Goal: Transaction & Acquisition: Purchase product/service

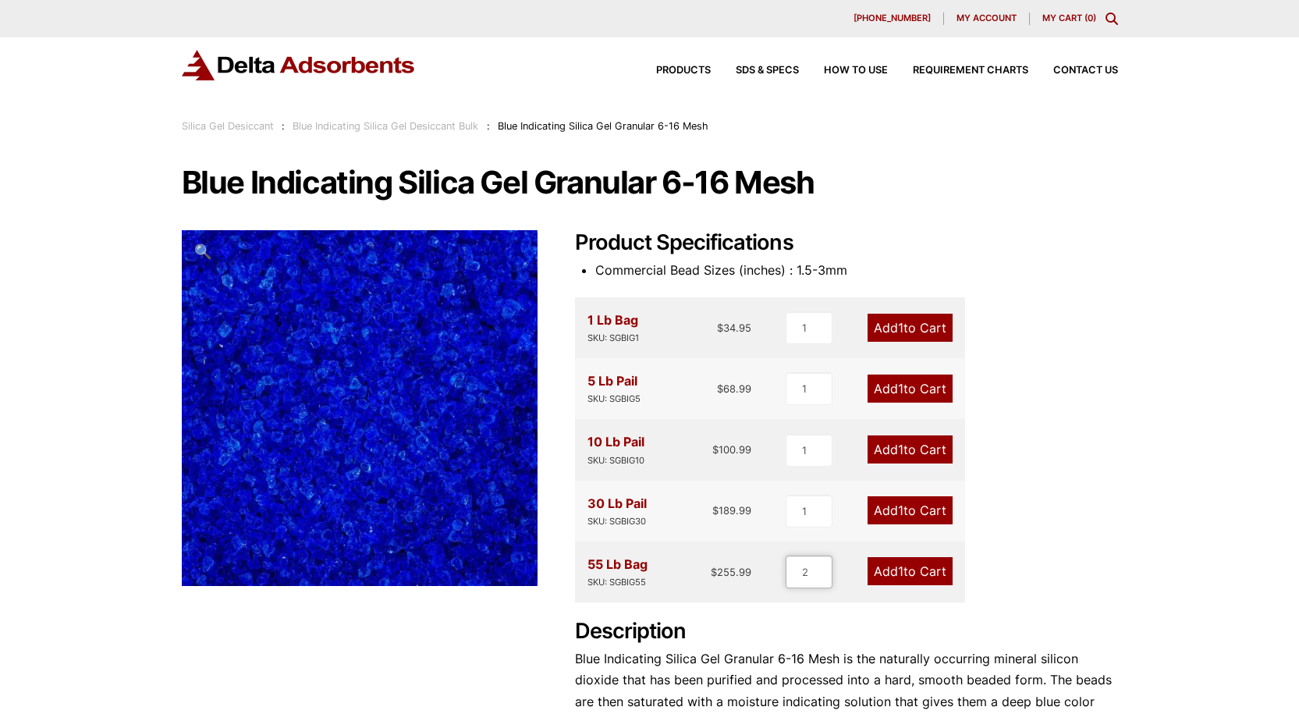
click at [824, 568] on input "2" at bounding box center [808, 571] width 47 height 33
type input "3"
click at [824, 568] on input "3" at bounding box center [808, 571] width 47 height 33
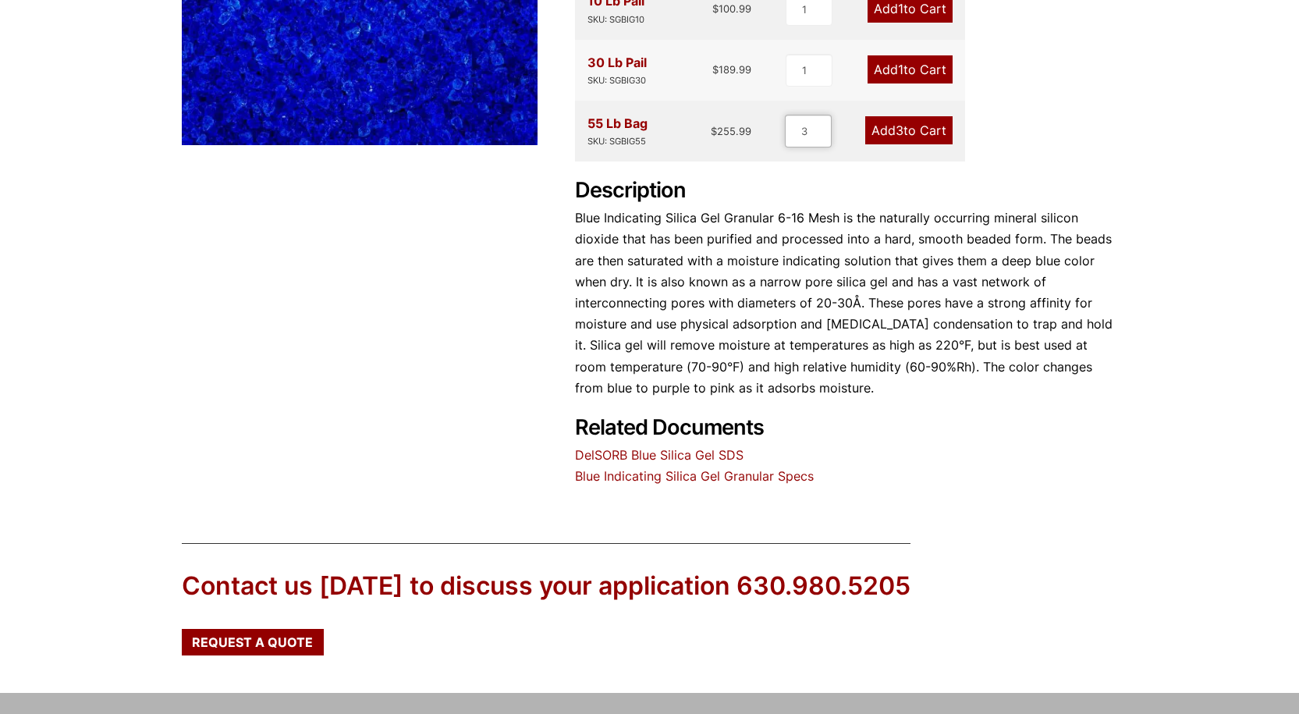
scroll to position [468, 0]
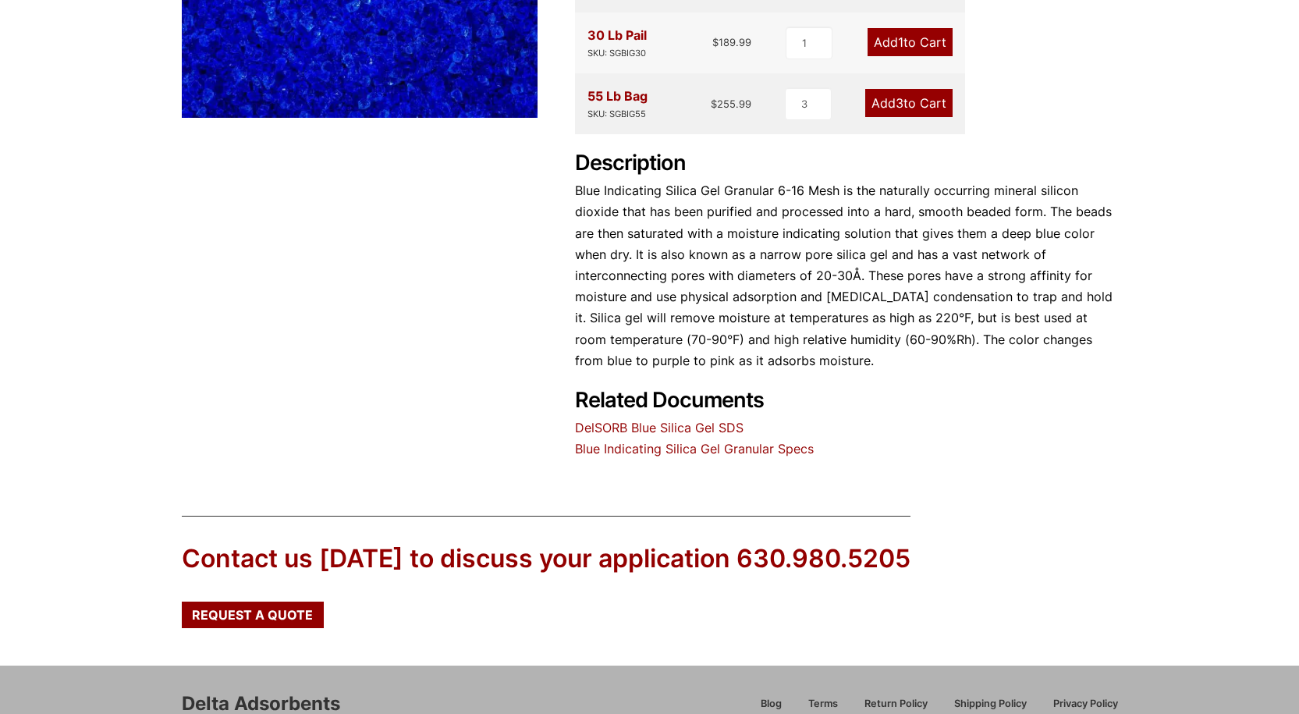
click at [716, 450] on link "Blue Indicating Silica Gel Granular Specs" at bounding box center [694, 449] width 239 height 16
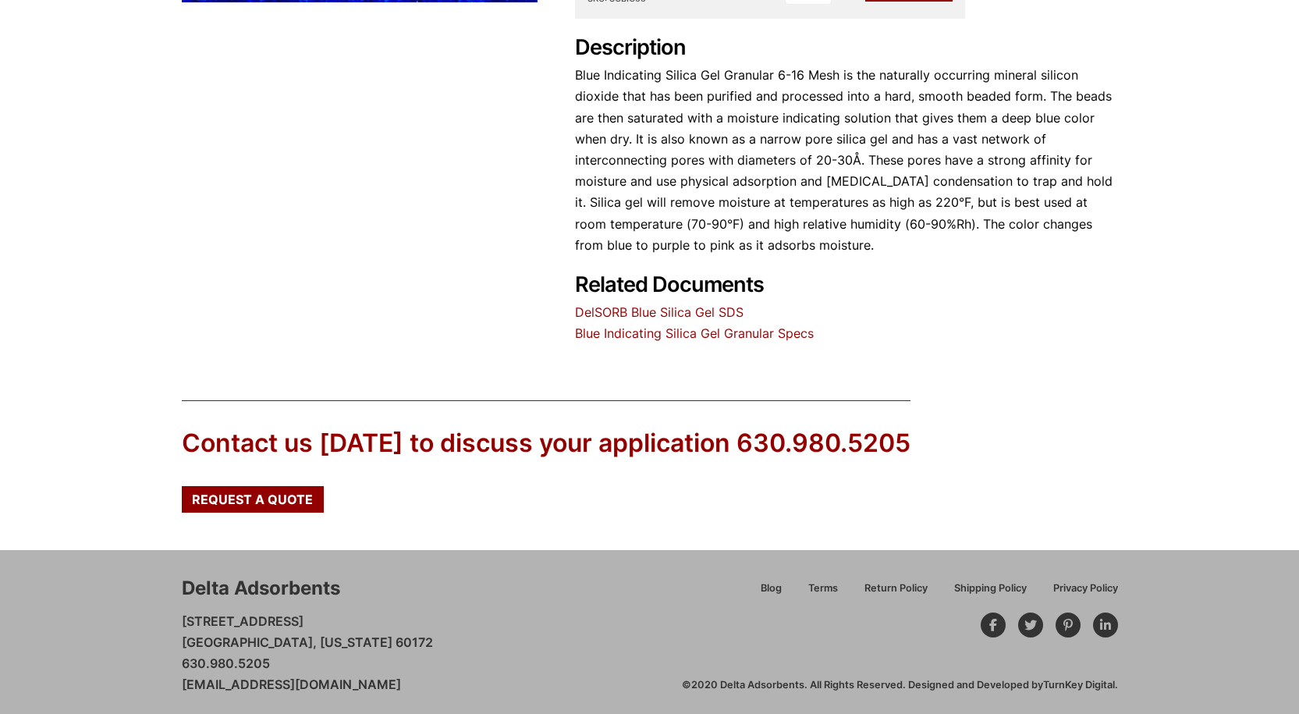
scroll to position [590, 0]
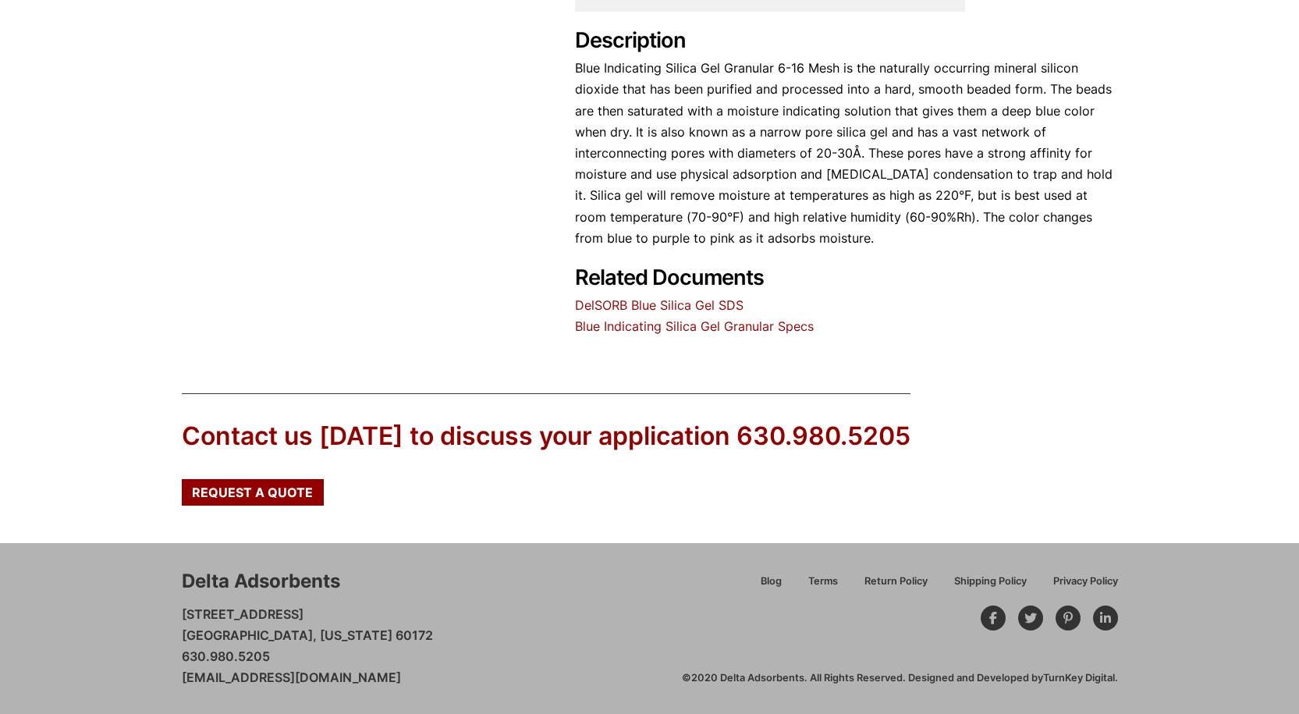
drag, startPoint x: 437, startPoint y: 676, endPoint x: 174, endPoint y: 677, distance: 262.8
click at [174, 677] on div "Delta Adsorbents 28 Congress Circle W. Roselle, Illinois 60172 630.980.5205 cus…" at bounding box center [649, 628] width 1299 height 170
copy link "[EMAIL_ADDRESS][DOMAIN_NAME]"
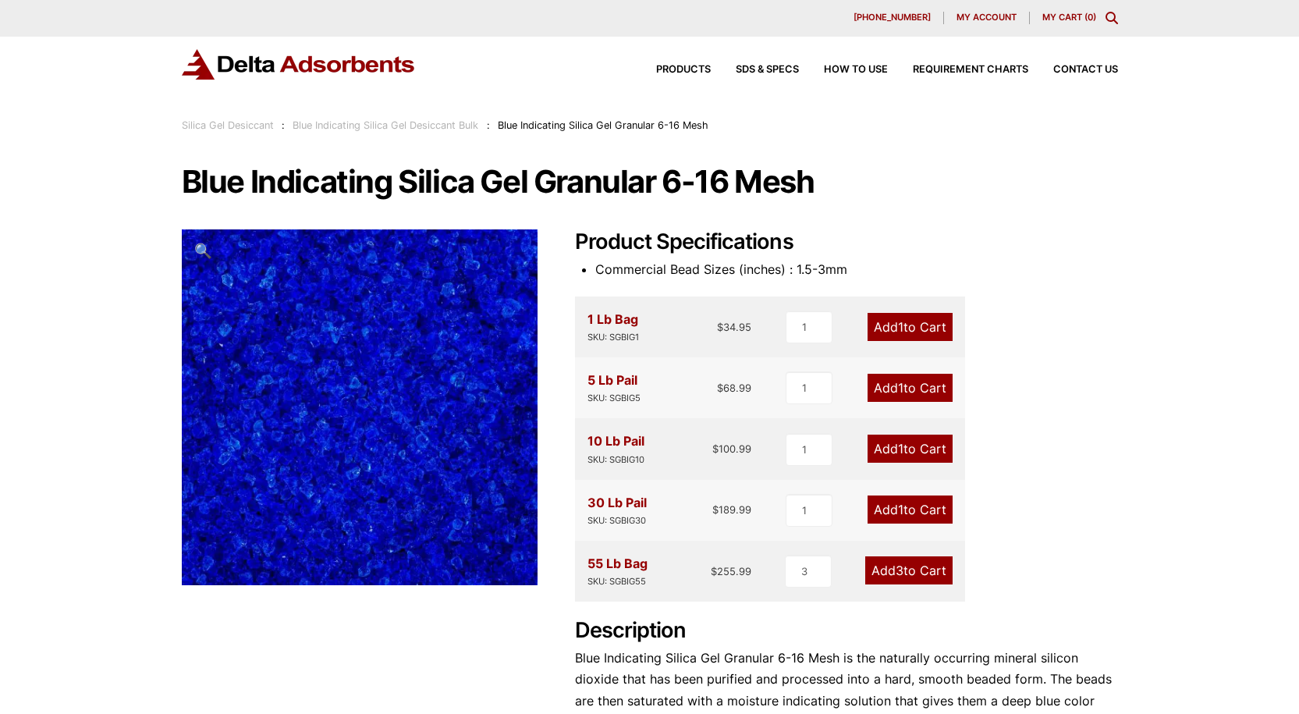
scroll to position [0, 0]
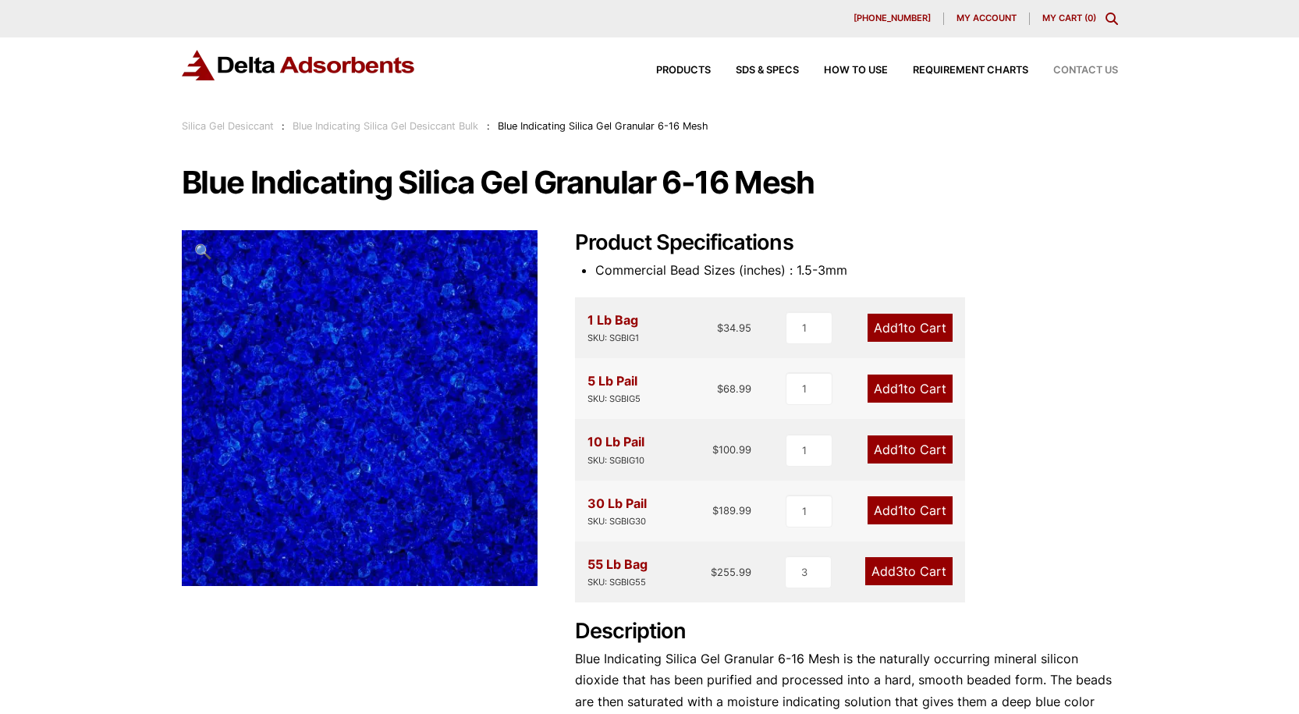
click at [1074, 67] on span "Contact Us" at bounding box center [1085, 71] width 65 height 10
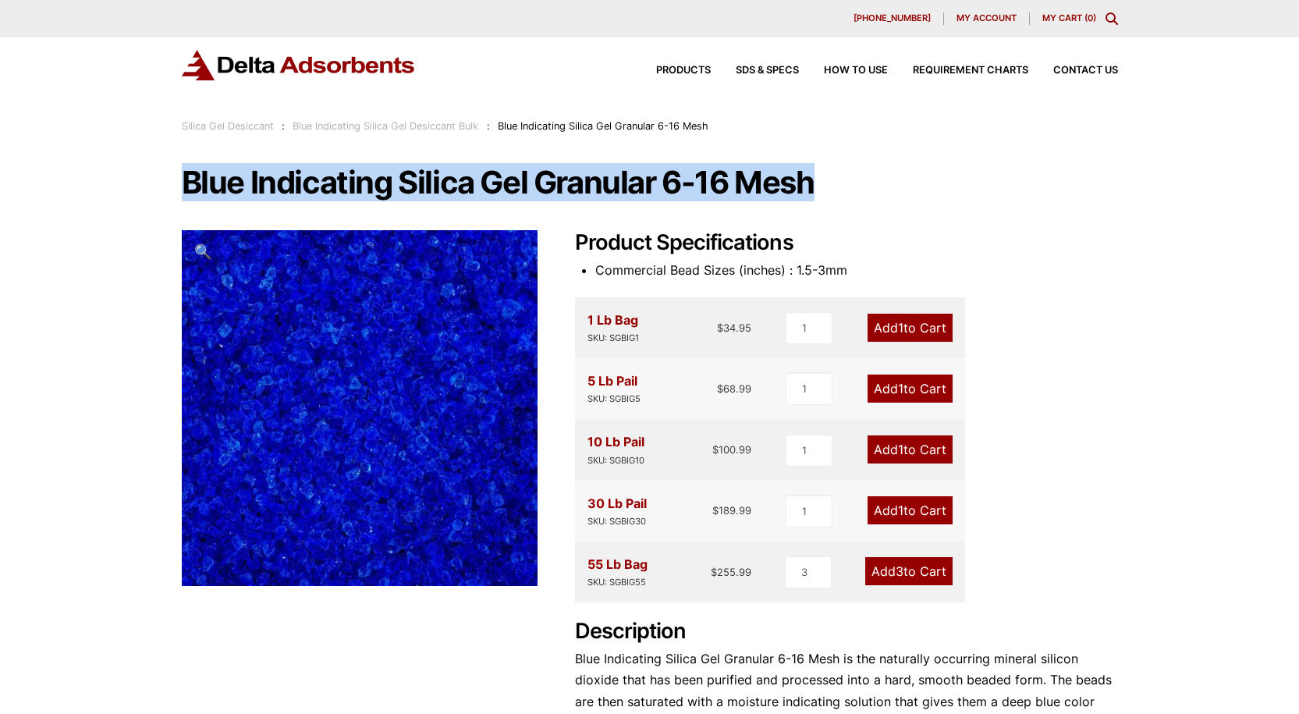
drag, startPoint x: 828, startPoint y: 192, endPoint x: 96, endPoint y: 161, distance: 732.2
click at [96, 161] on div "Our website has detected that you are using an outdated browser that will preve…" at bounding box center [649, 652] width 1299 height 1304
copy h1 "Blue Indicating Silica Gel Granular 6-16 Mesh"
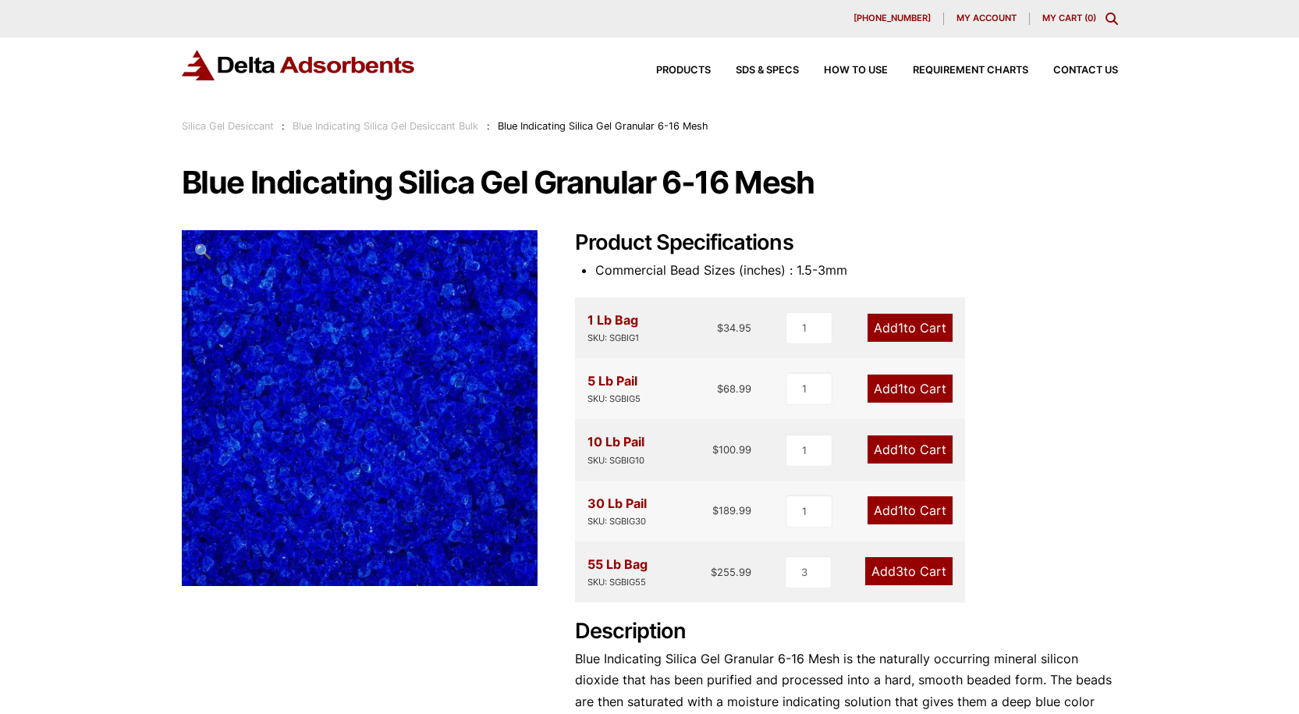
click at [906, 238] on h2 "Product Specifications" at bounding box center [846, 243] width 543 height 26
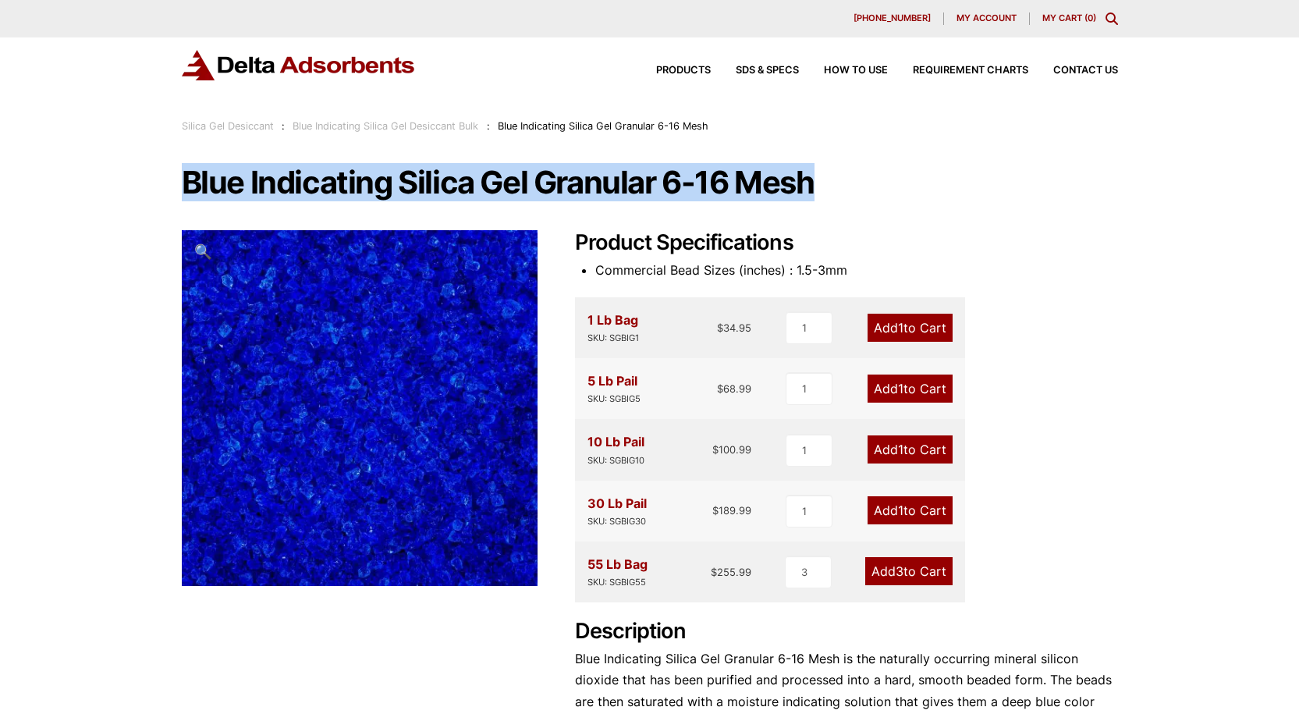
drag, startPoint x: 872, startPoint y: 211, endPoint x: 185, endPoint y: 190, distance: 687.5
click at [185, 190] on div "Blue Indicating Silica Gel Granular 6-16 Mesh 🔍 Product Specifications Commerci…" at bounding box center [650, 546] width 936 height 761
copy h1 "Blue Indicating Silica Gel Granular 6-16 Mesh"
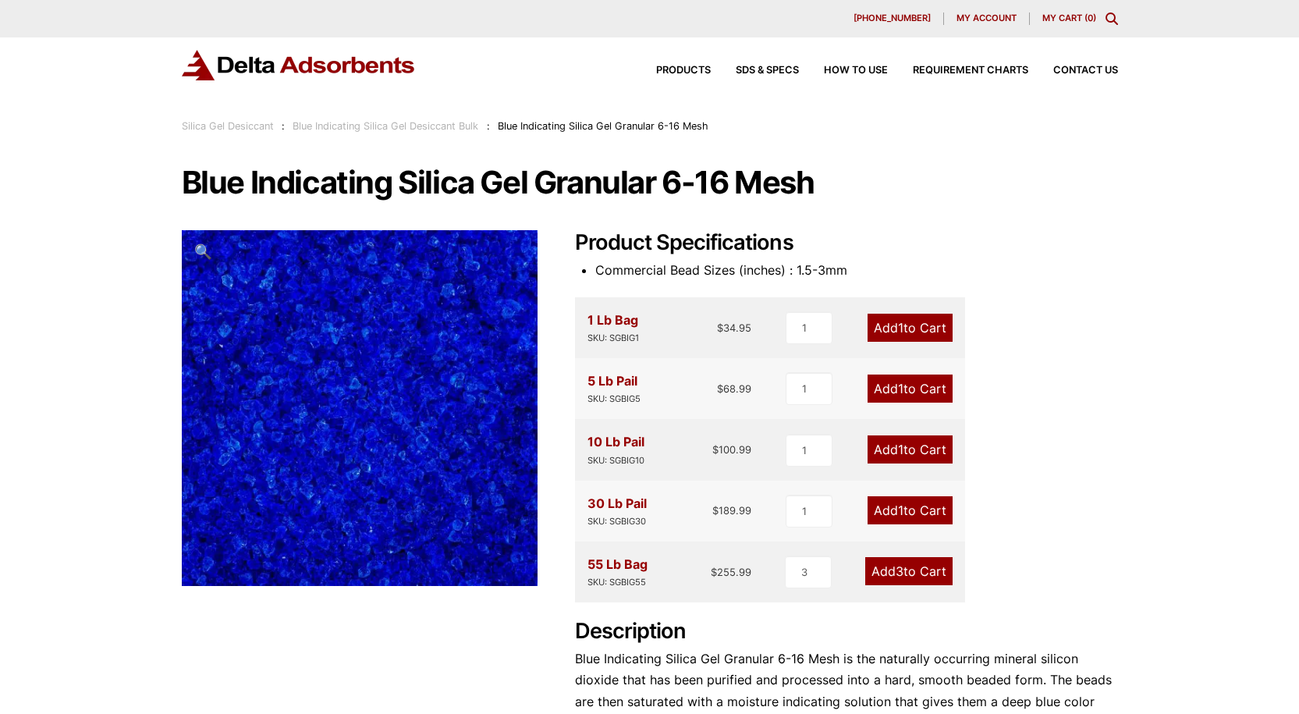
click at [836, 238] on h2 "Product Specifications" at bounding box center [846, 243] width 543 height 26
click at [910, 567] on link "Add 3 to Cart" at bounding box center [908, 571] width 87 height 28
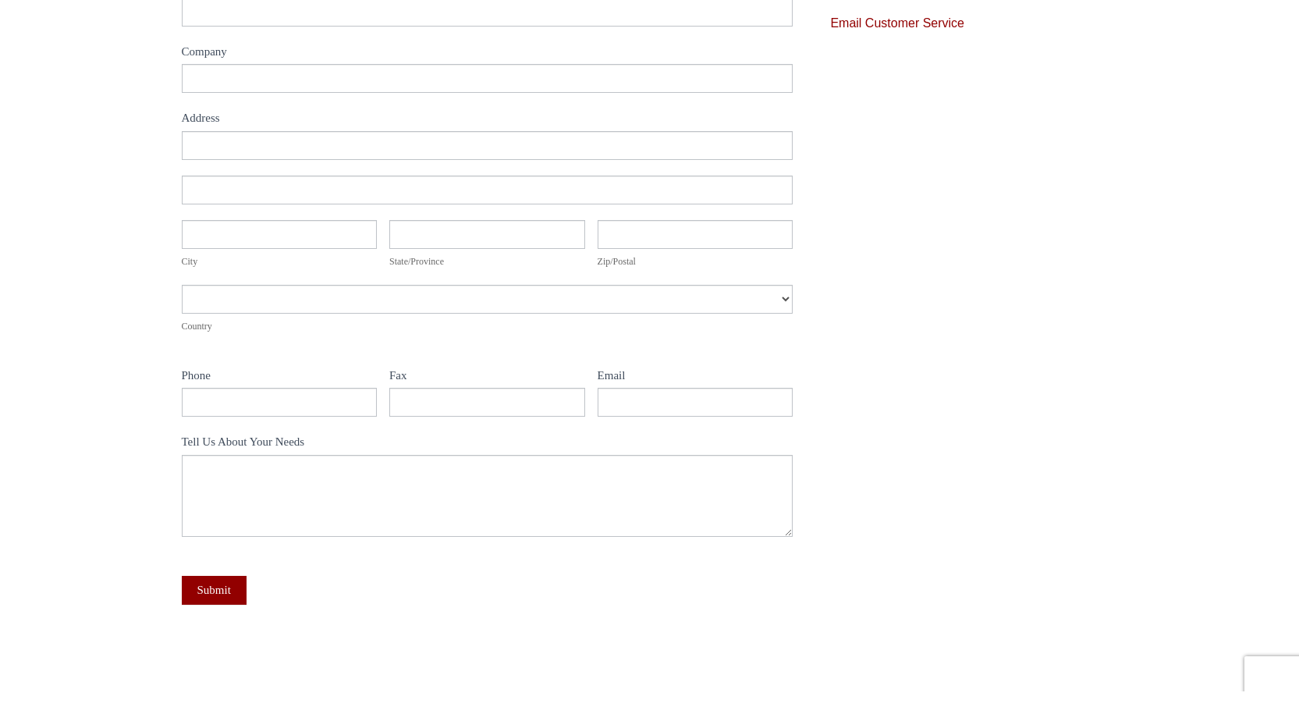
scroll to position [156, 0]
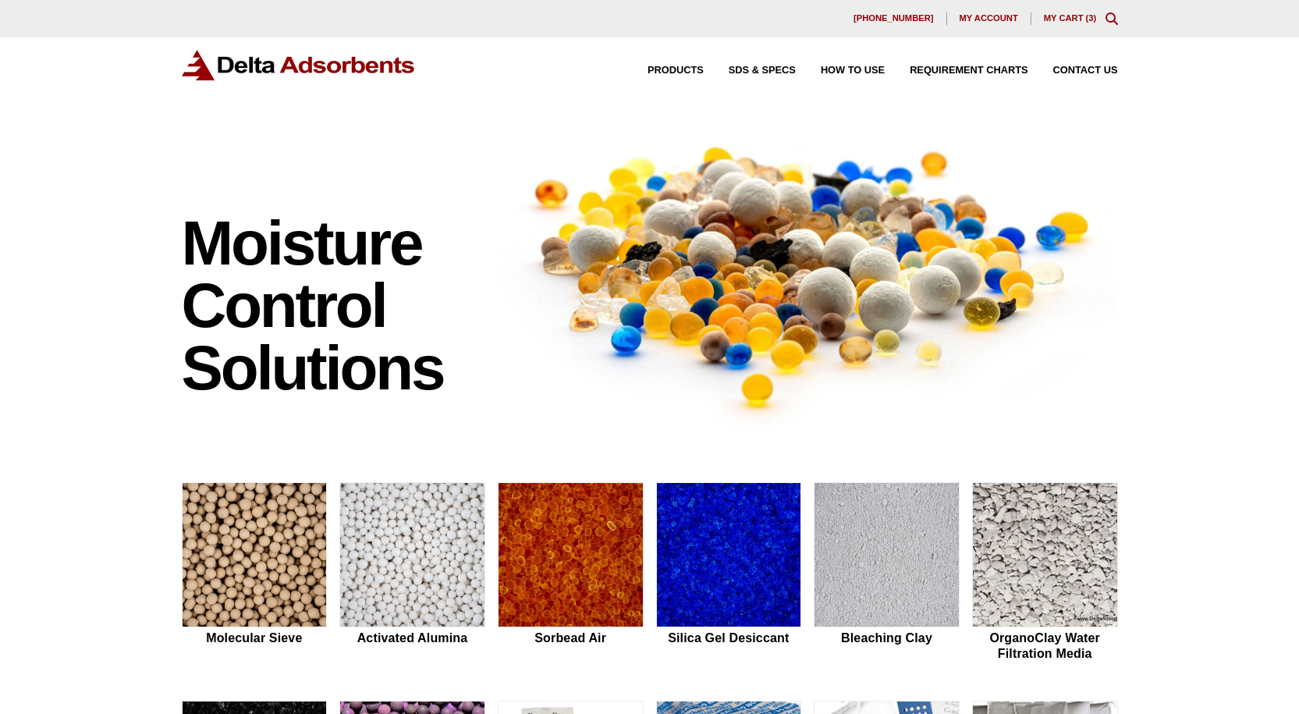
click at [1060, 17] on link "My Cart ( 3 )" at bounding box center [1070, 17] width 53 height 9
